Goal: Task Accomplishment & Management: Use online tool/utility

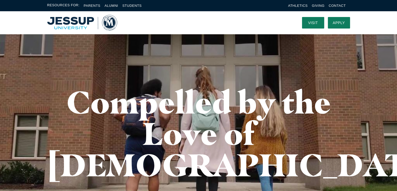
click at [250, 29] on nav at bounding box center [205, 22] width 177 height 23
click at [276, 57] on div "Compelled by the Love of Christ" at bounding box center [199, 133] width 334 height 199
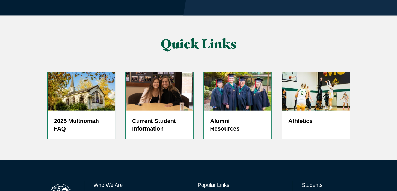
scroll to position [1291, 0]
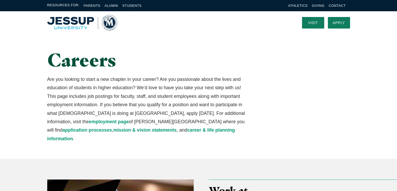
click at [292, 113] on div "Careers Are you looking to start a new chapter in your career? Are you passiona…" at bounding box center [199, 96] width 334 height 124
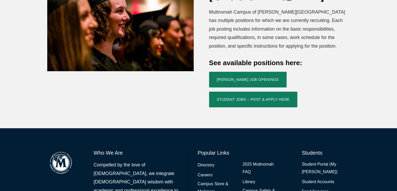
scroll to position [209, 0]
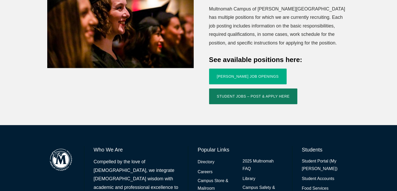
click at [251, 68] on link "[PERSON_NAME] Job Openings" at bounding box center [248, 76] width 78 height 16
